Goal: Task Accomplishment & Management: Use online tool/utility

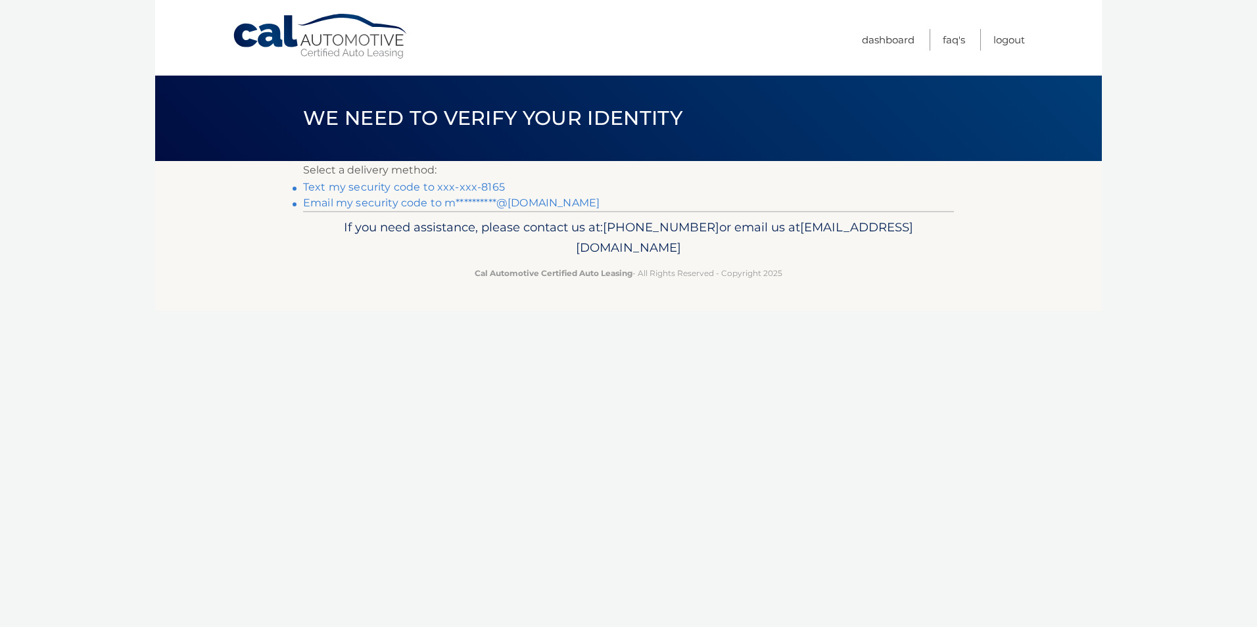
click at [471, 187] on link "Text my security code to xxx-xxx-8165" at bounding box center [404, 187] width 202 height 12
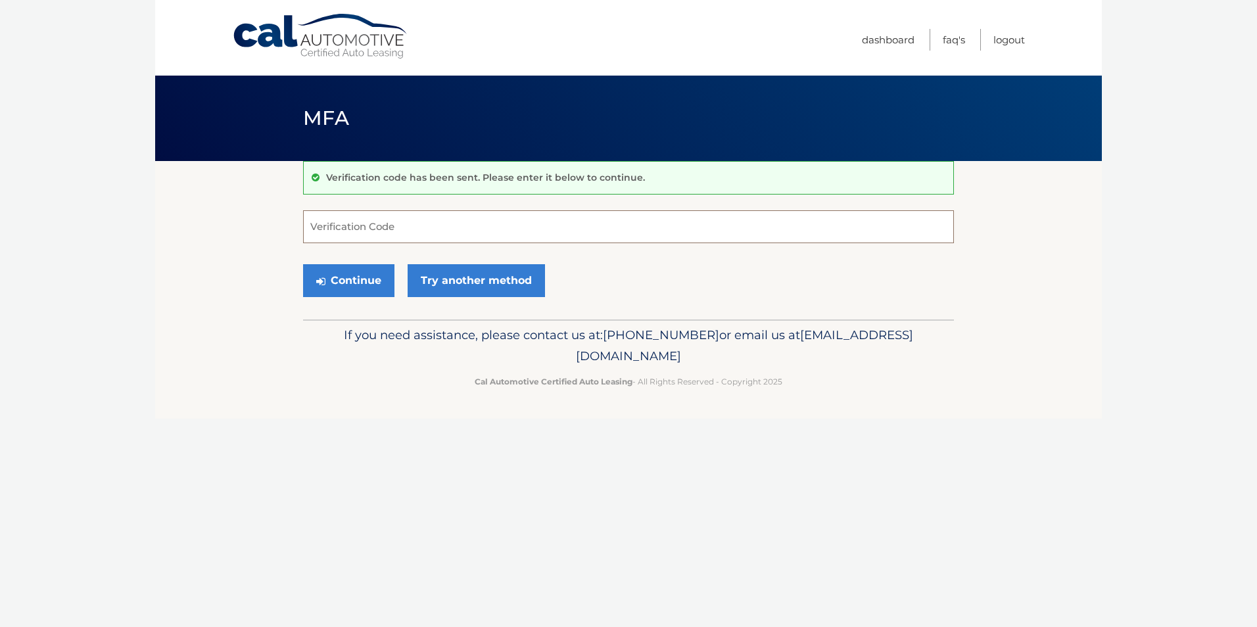
click at [380, 228] on input "Verification Code" at bounding box center [628, 226] width 651 height 33
type input "274764"
click at [362, 277] on button "Continue" at bounding box center [348, 280] width 91 height 33
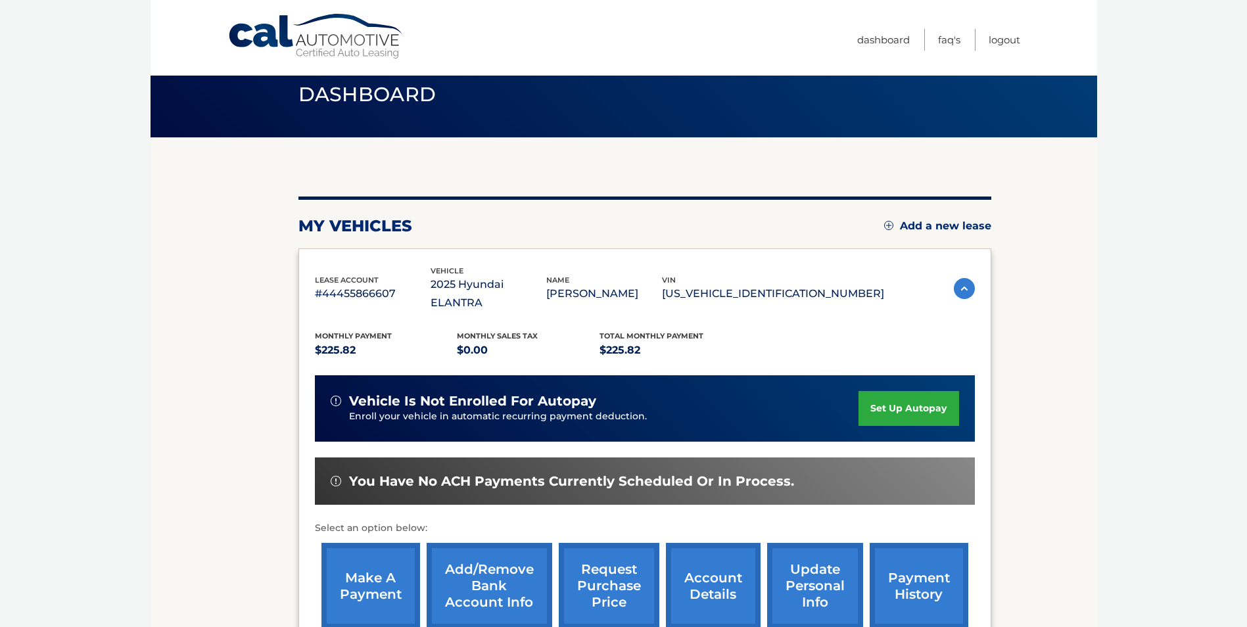
scroll to position [66, 0]
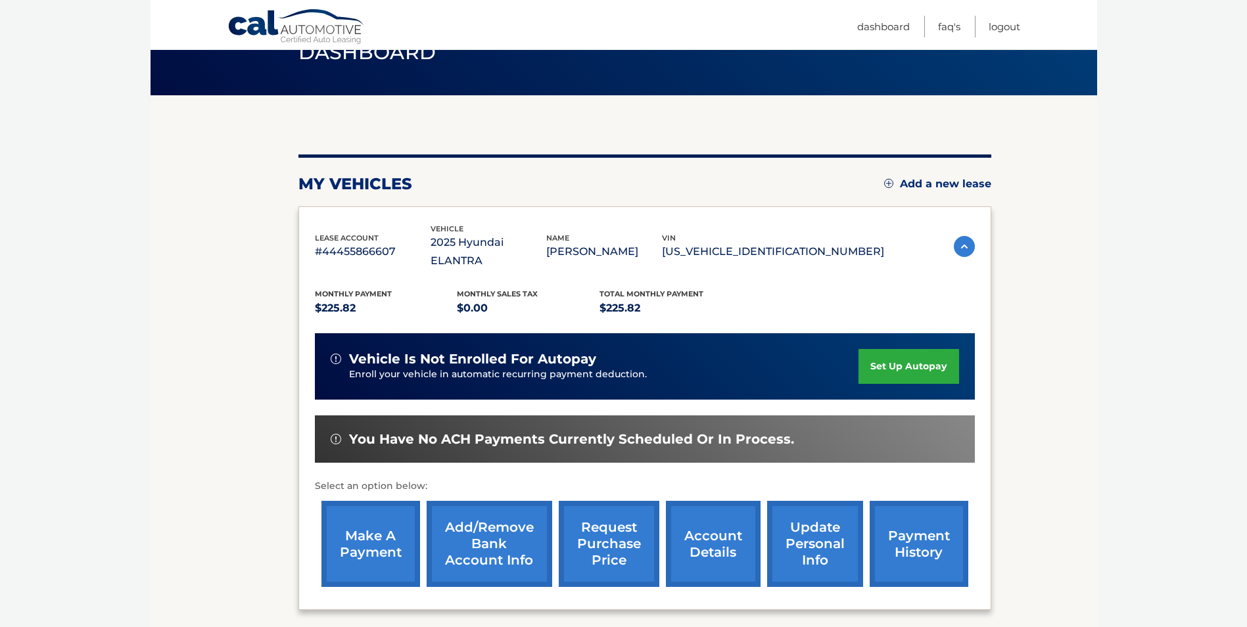
click at [378, 527] on link "make a payment" at bounding box center [371, 544] width 99 height 86
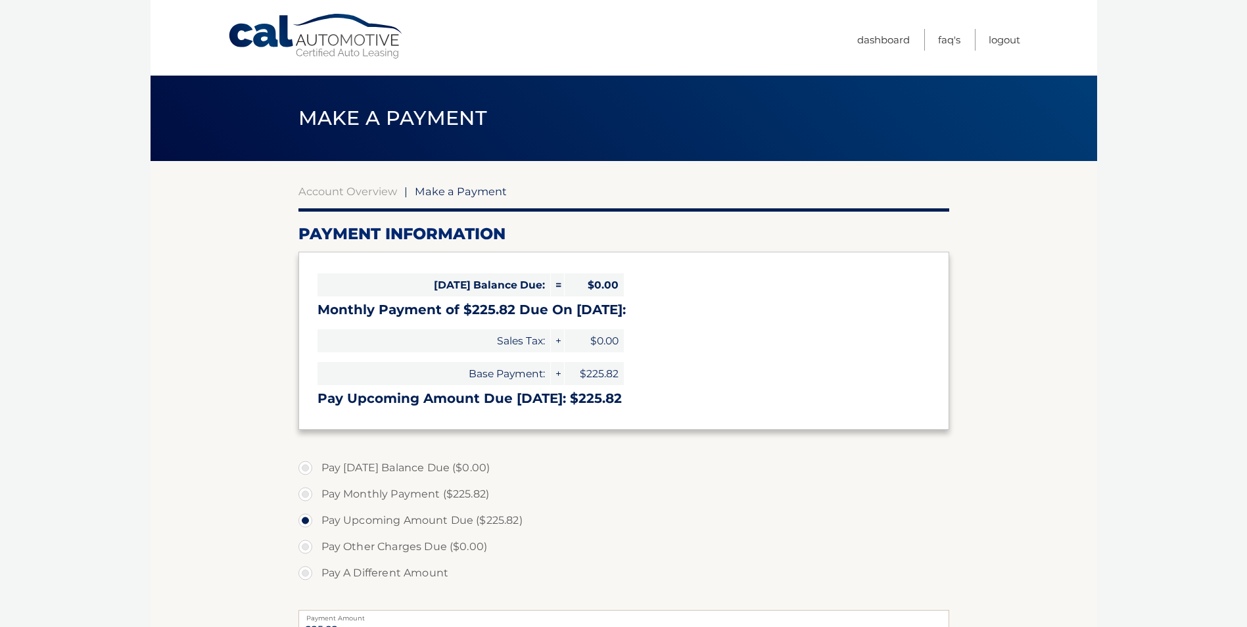
select select "ZTAwMWRlNDgtNzBmZi00OGRhLTgxNDktMzQxMTgzMmUyYzdi"
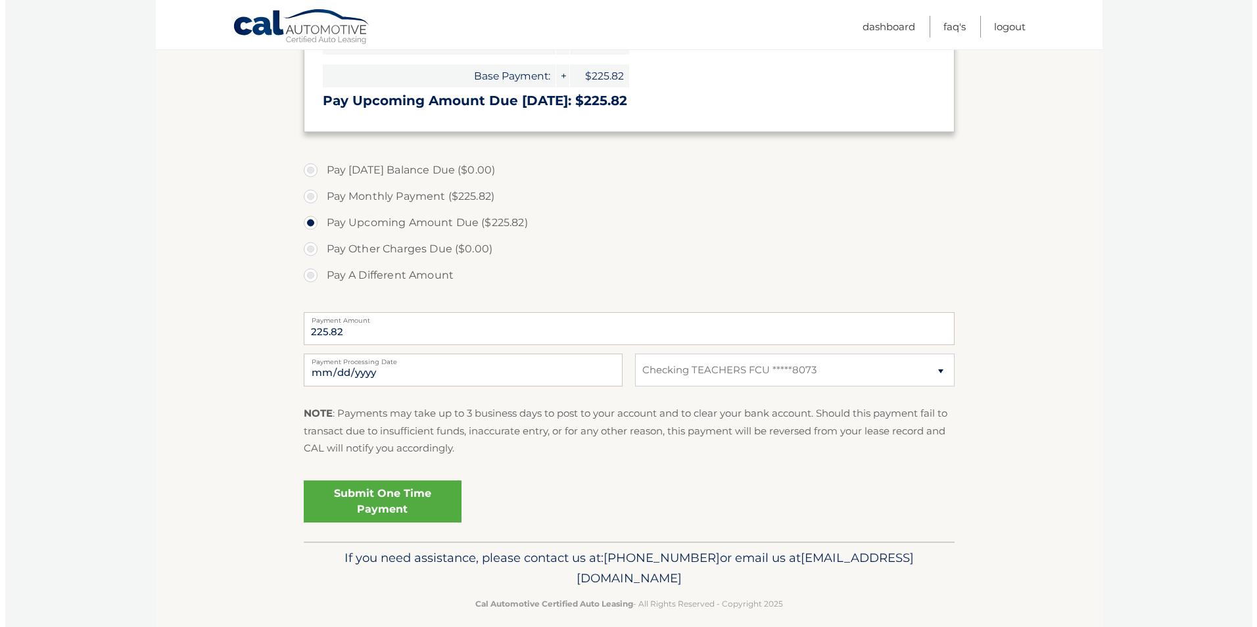
scroll to position [312, 0]
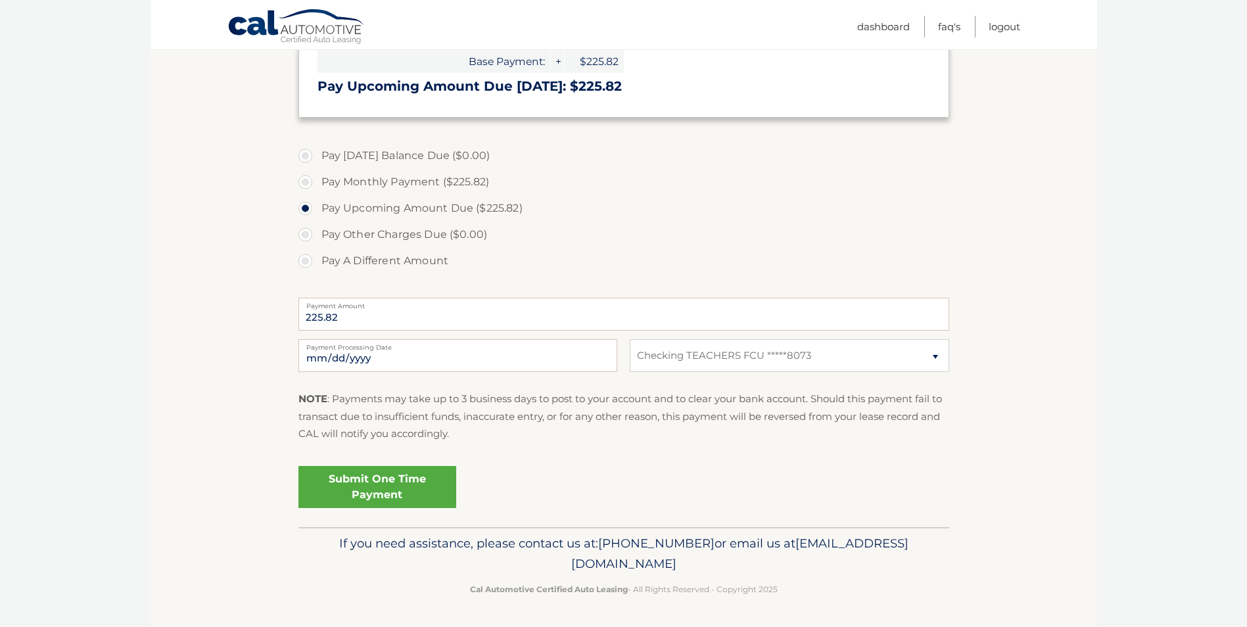
click at [408, 485] on link "Submit One Time Payment" at bounding box center [378, 487] width 158 height 42
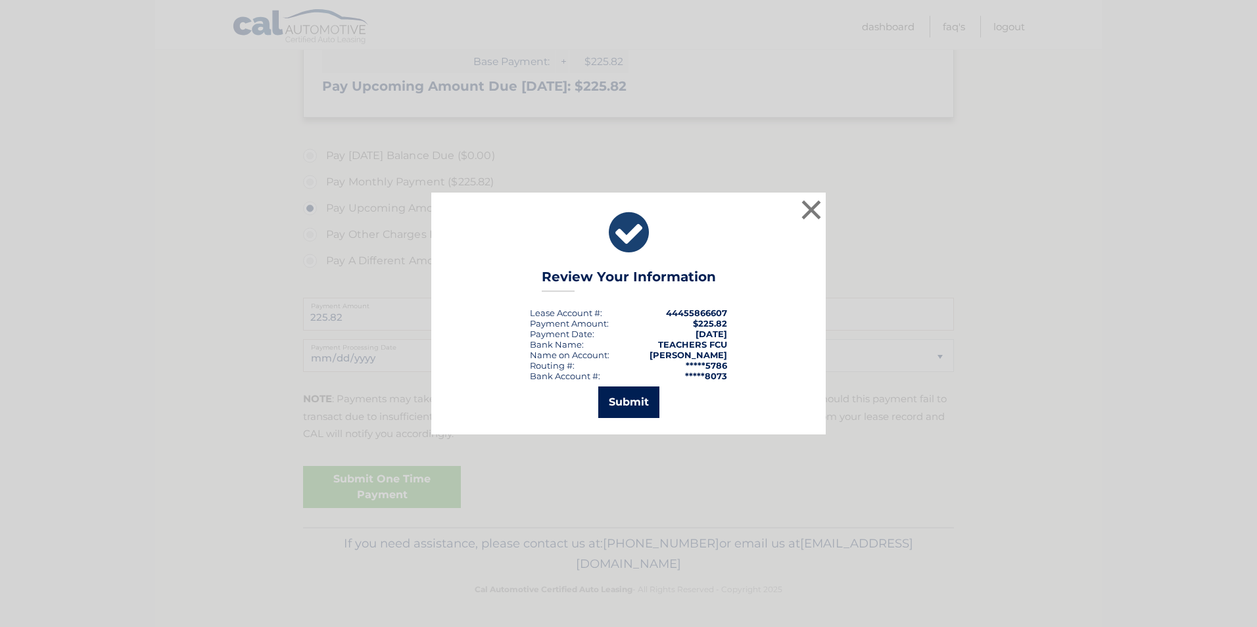
click at [617, 405] on button "Submit" at bounding box center [628, 403] width 61 height 32
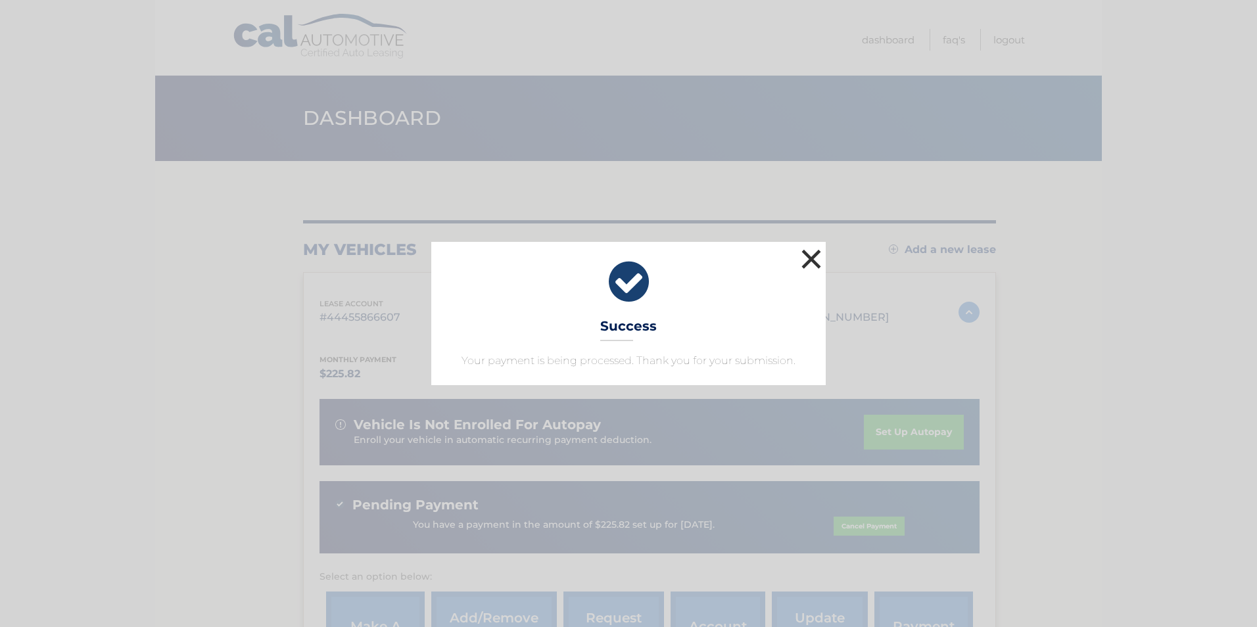
click at [811, 261] on button "×" at bounding box center [811, 259] width 26 height 26
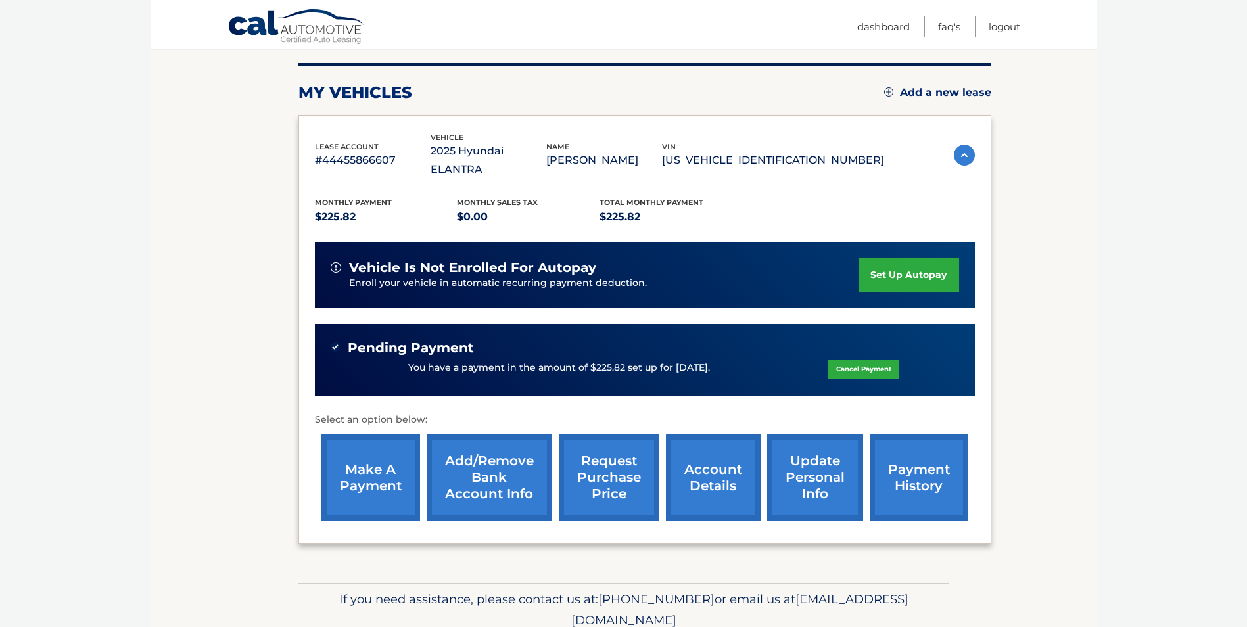
scroll to position [195, 0]
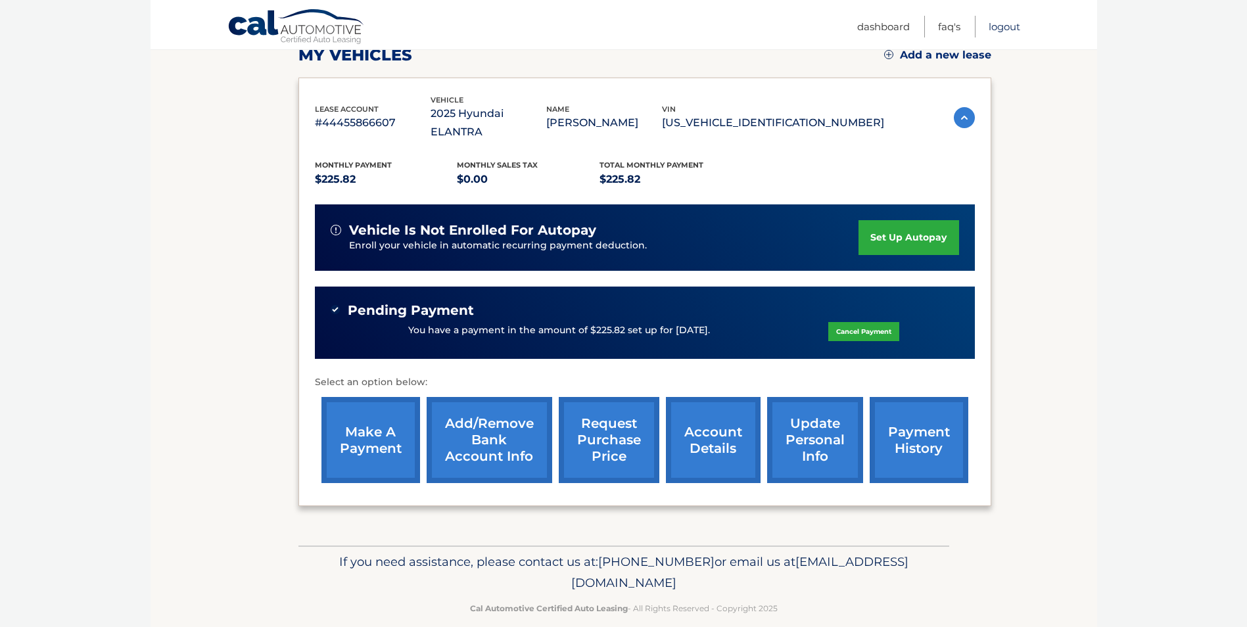
click at [1009, 26] on link "Logout" at bounding box center [1005, 27] width 32 height 22
